Goal: Browse casually: Explore the website without a specific task or goal

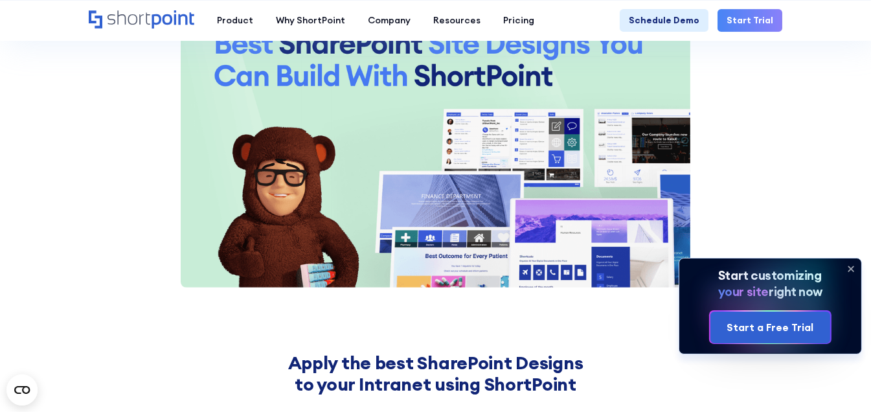
scroll to position [1877, 0]
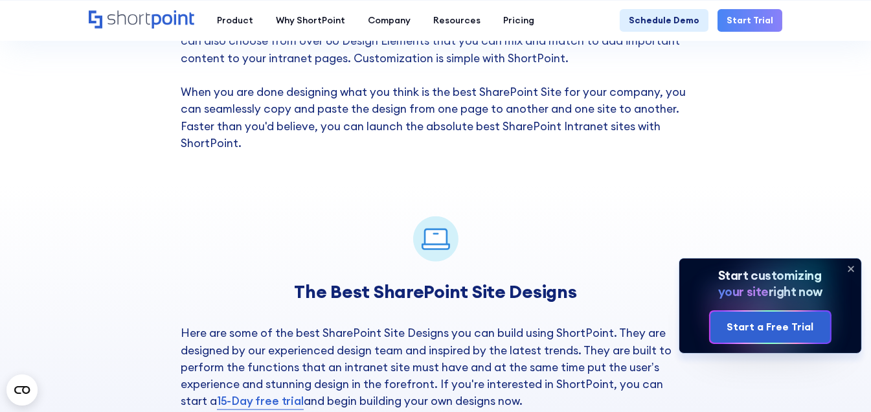
click at [852, 268] on icon at bounding box center [850, 268] width 21 height 21
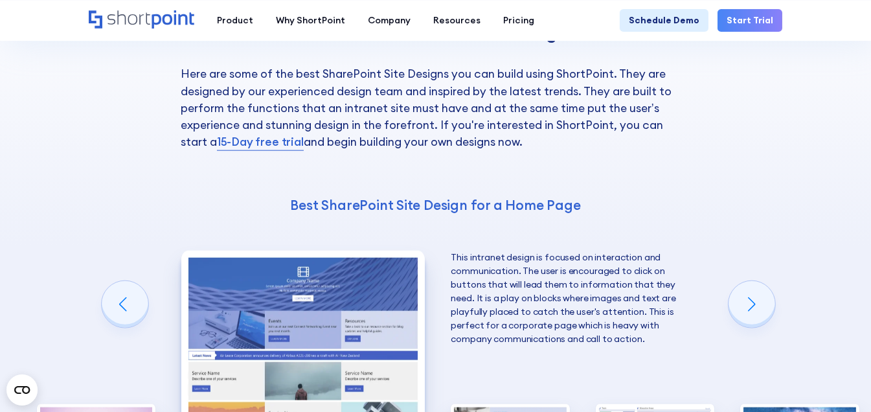
scroll to position [2266, 0]
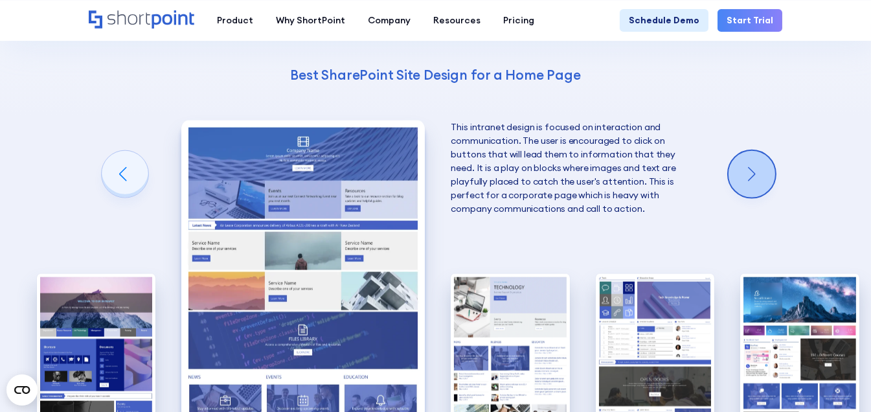
click at [753, 163] on div "Next slide" at bounding box center [751, 174] width 47 height 47
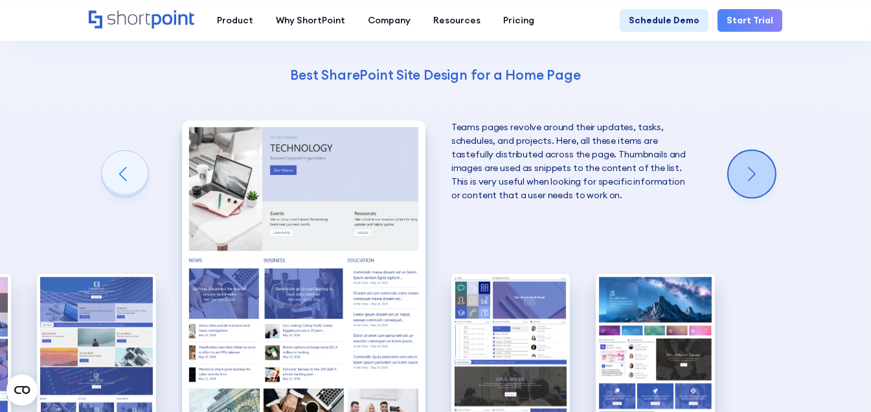
click at [753, 163] on div "Next slide" at bounding box center [751, 174] width 47 height 47
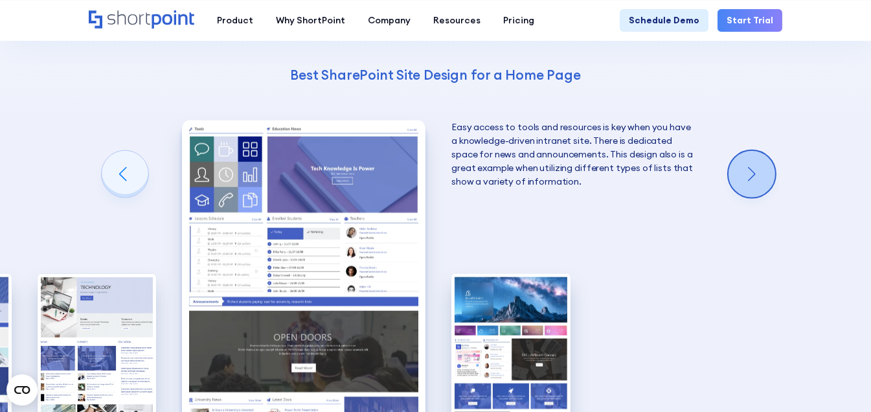
click at [753, 163] on div "Next slide" at bounding box center [751, 174] width 47 height 47
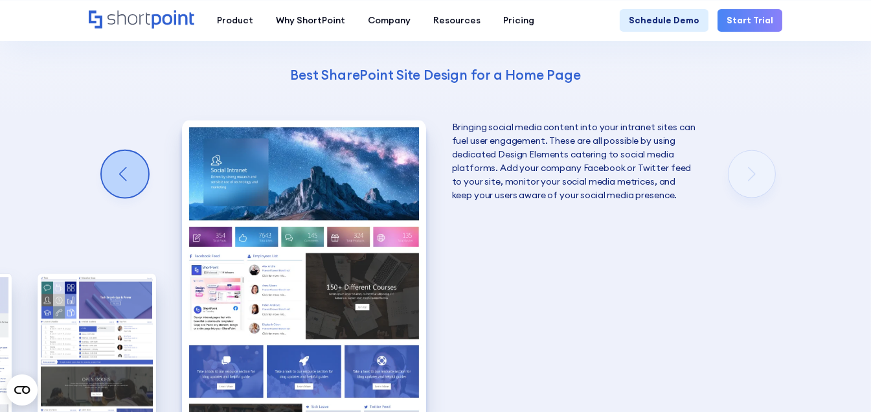
click at [123, 163] on div "Previous slide" at bounding box center [125, 174] width 47 height 47
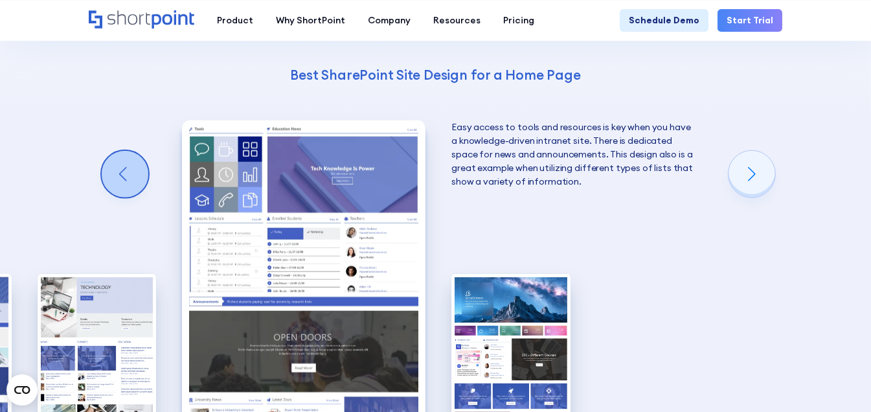
click at [123, 163] on div "Previous slide" at bounding box center [125, 174] width 47 height 47
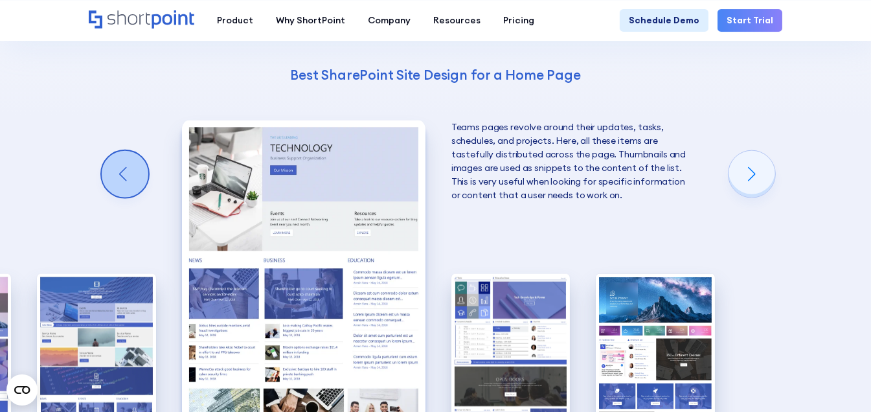
click at [123, 163] on div "Previous slide" at bounding box center [125, 174] width 47 height 47
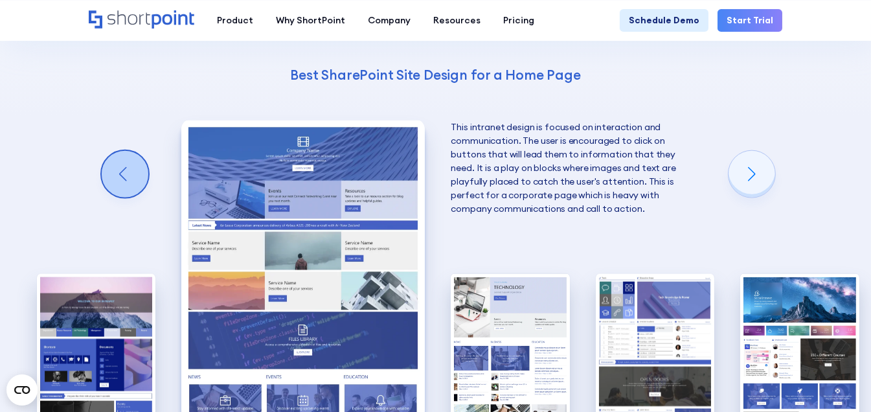
click at [123, 163] on div "Previous slide" at bounding box center [125, 174] width 47 height 47
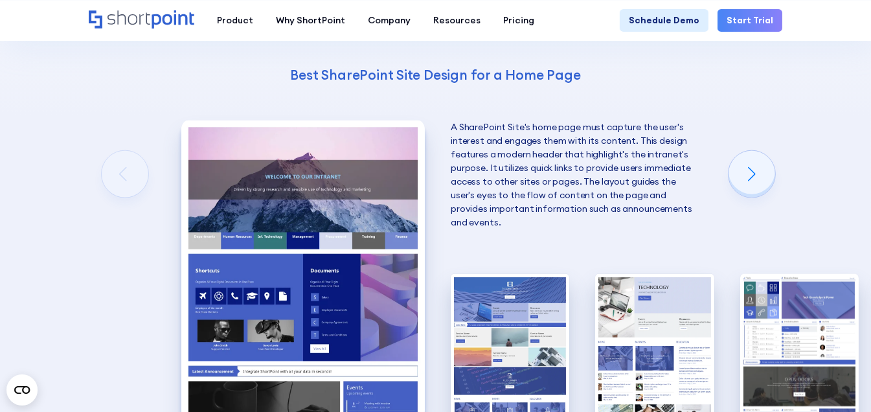
click at [63, 222] on div "The Best SharePoint Site Designs Here are some of the best SharePoint Site Desi…" at bounding box center [435, 182] width 871 height 774
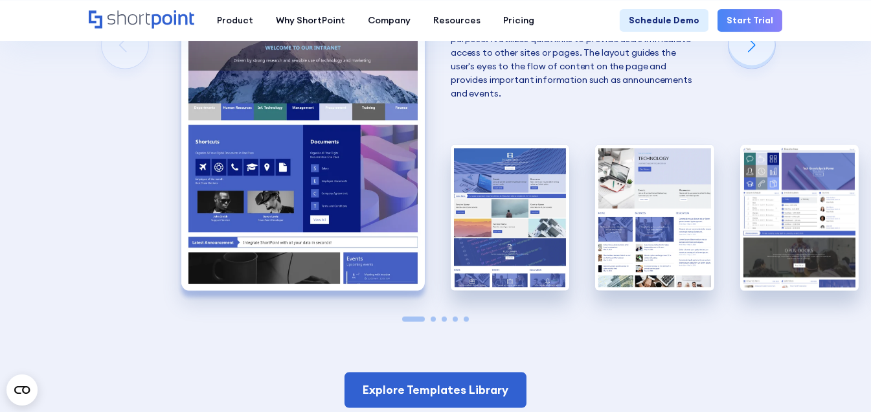
scroll to position [2331, 0]
